Goal: Information Seeking & Learning: Learn about a topic

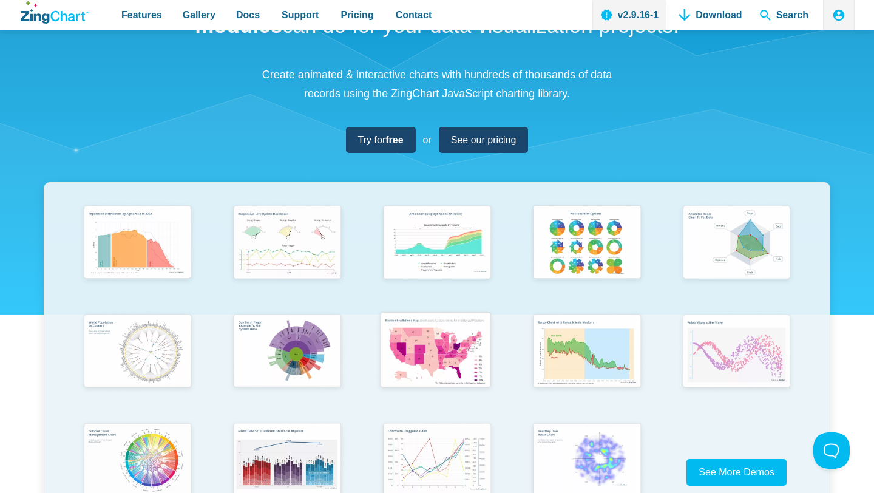
click at [450, 348] on img "App Content" at bounding box center [435, 351] width 123 height 88
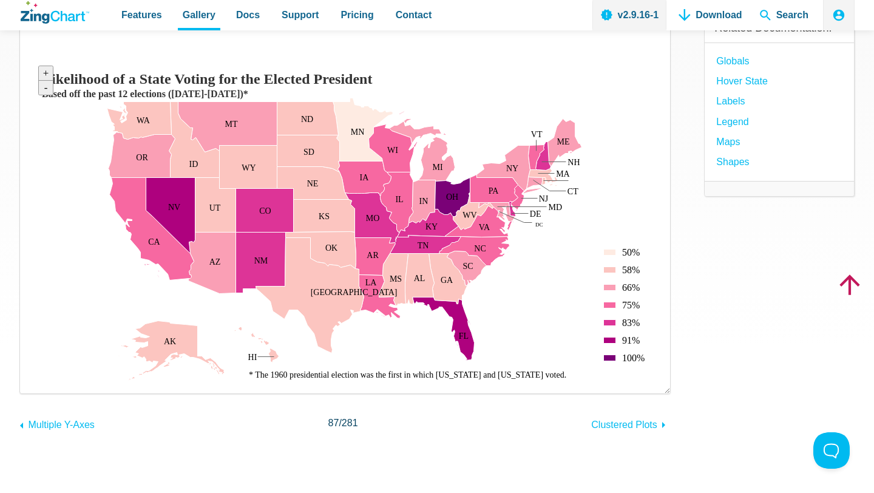
scroll to position [154, 0]
